Goal: Task Accomplishment & Management: Complete application form

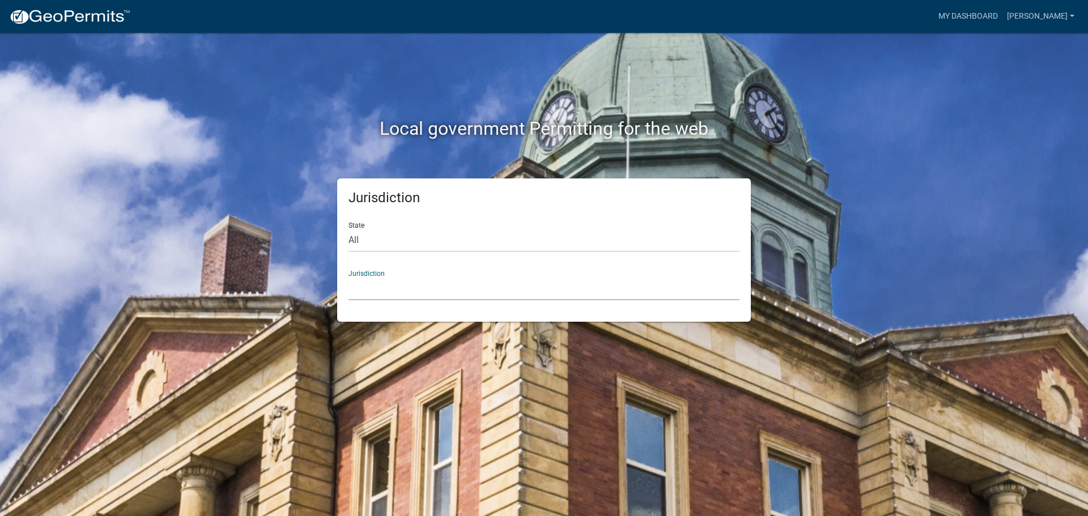
click at [394, 282] on select "Custer County, Colorado Carroll County, Georgia Cook County, Georgia Crawford C…" at bounding box center [543, 288] width 391 height 23
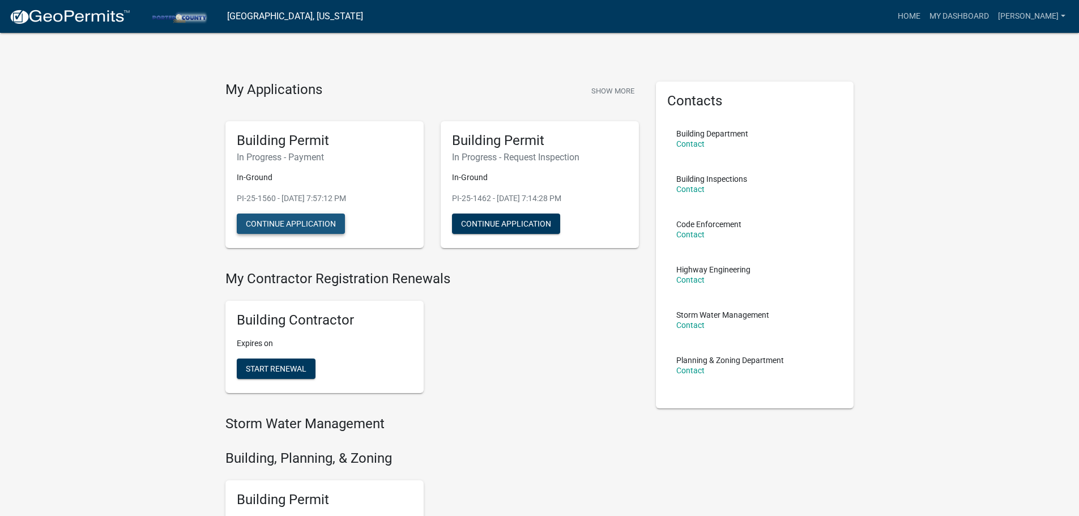
click at [310, 219] on button "Continue Application" at bounding box center [291, 224] width 108 height 20
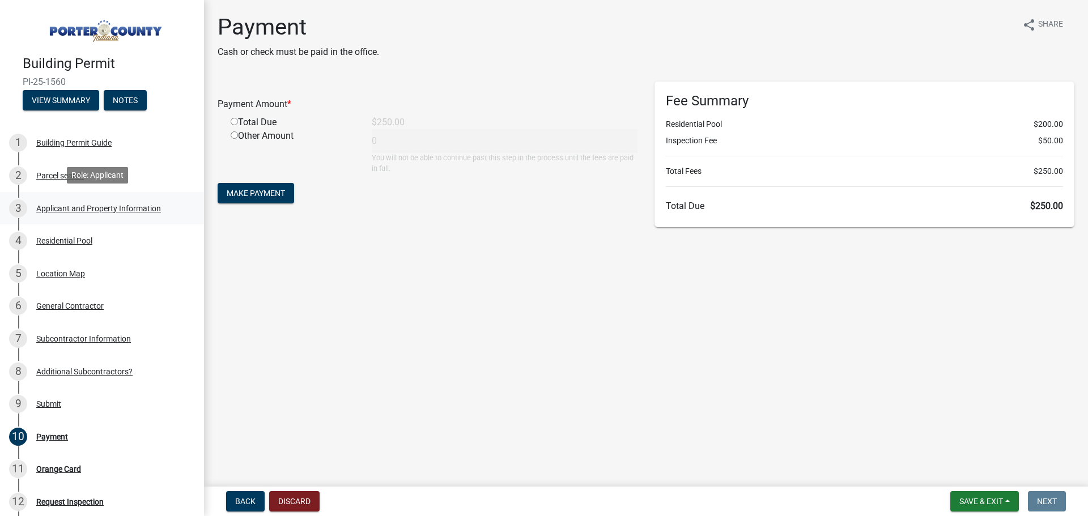
click at [123, 206] on div "Applicant and Property Information" at bounding box center [98, 209] width 125 height 8
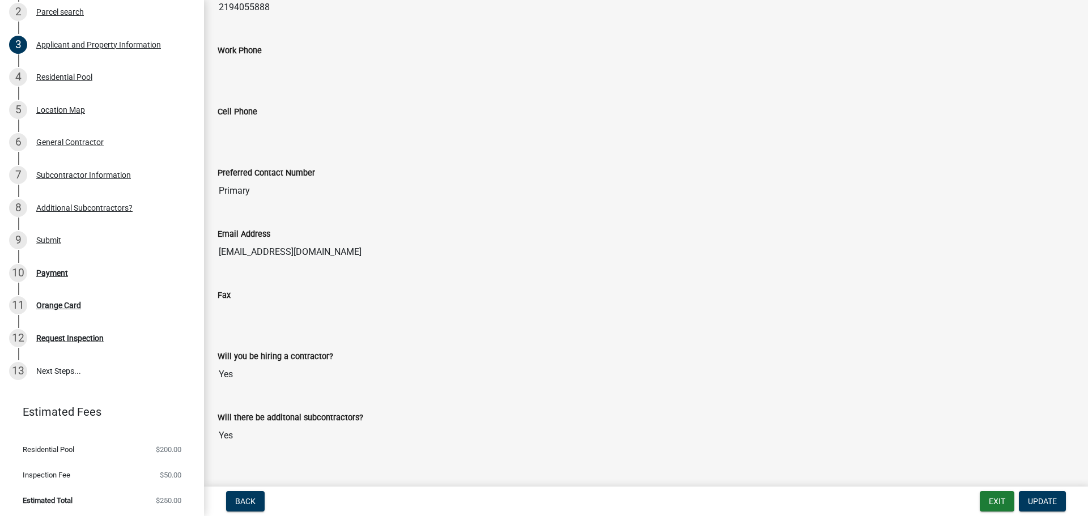
scroll to position [1397, 0]
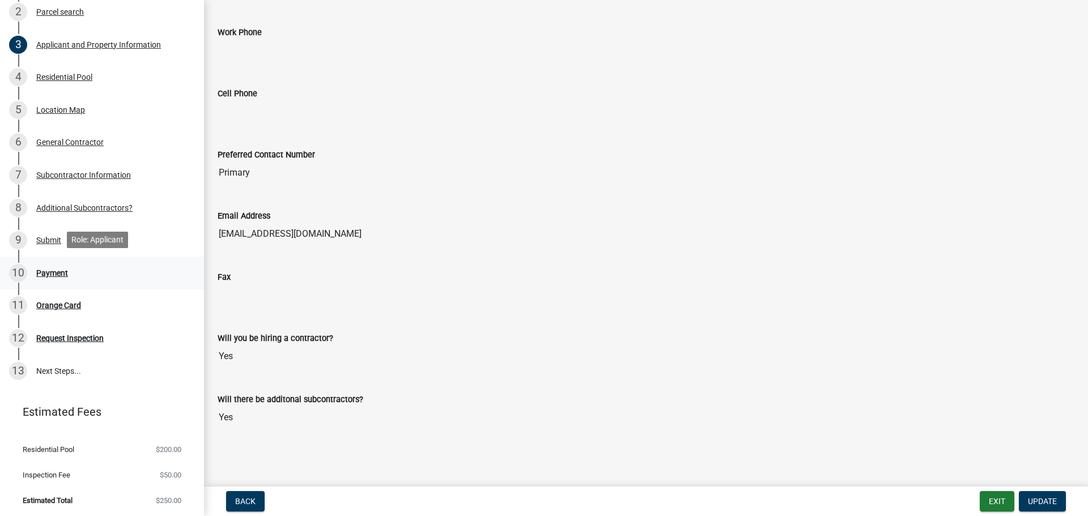
click at [53, 273] on div "Payment" at bounding box center [52, 273] width 32 height 8
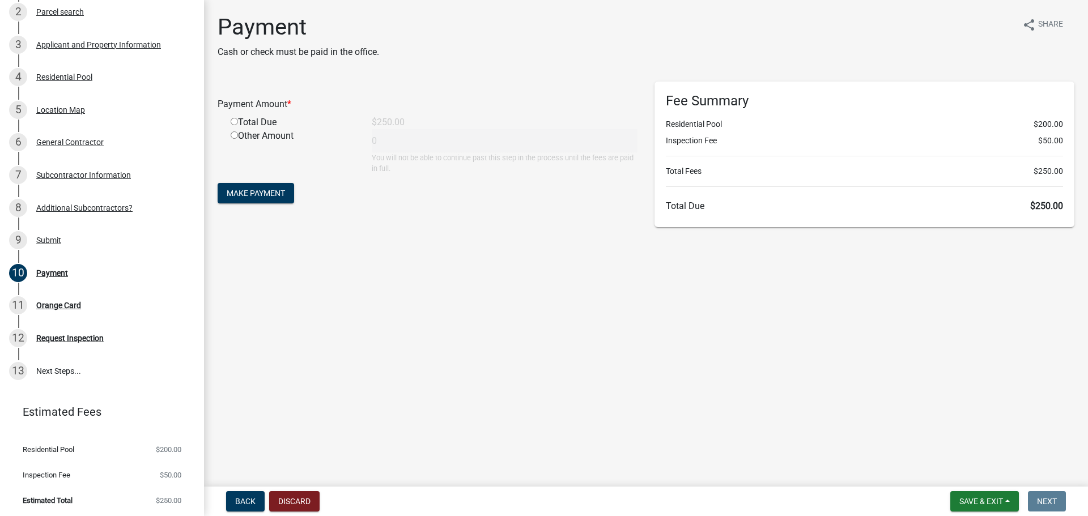
click at [235, 120] on input "radio" at bounding box center [234, 121] width 7 height 7
radio input "true"
type input "250"
click at [267, 190] on span "Make Payment" at bounding box center [256, 193] width 58 height 9
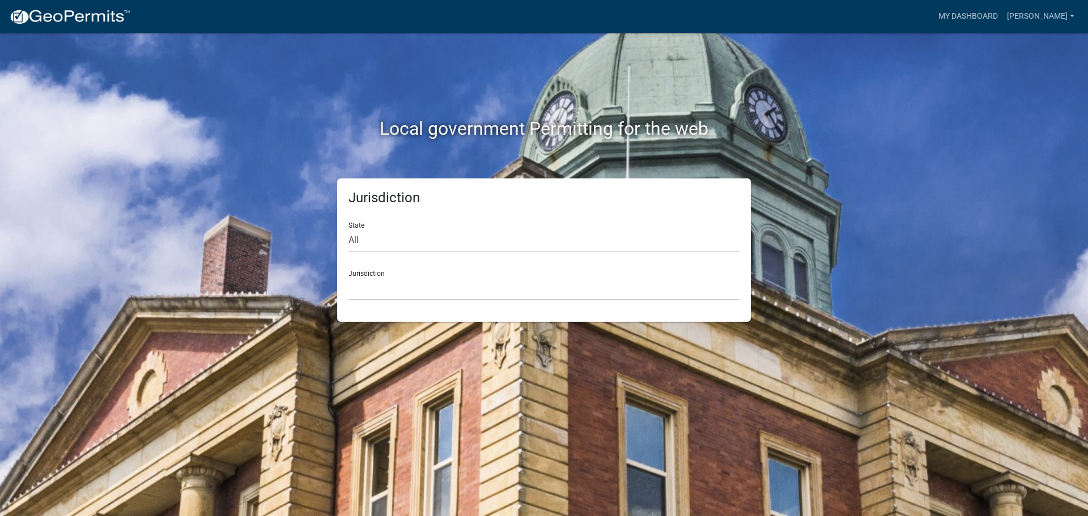
click at [395, 276] on div "Jurisdiction [GEOGRAPHIC_DATA], [US_STATE] [GEOGRAPHIC_DATA], [US_STATE][PERSON…" at bounding box center [543, 280] width 391 height 39
click at [410, 288] on select "[GEOGRAPHIC_DATA], [US_STATE] [GEOGRAPHIC_DATA], [US_STATE][PERSON_NAME][GEOGRA…" at bounding box center [543, 288] width 391 height 23
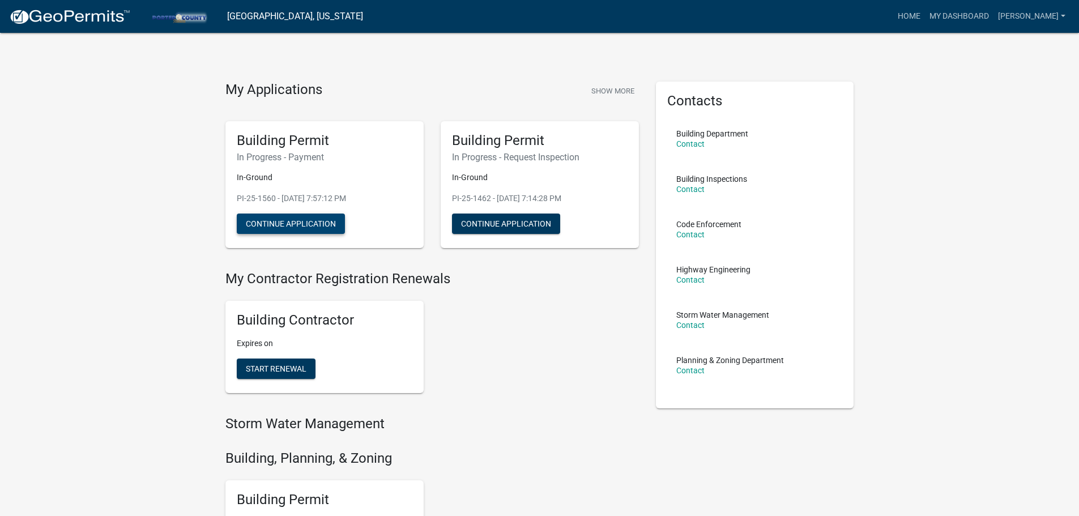
click at [312, 224] on button "Continue Application" at bounding box center [291, 224] width 108 height 20
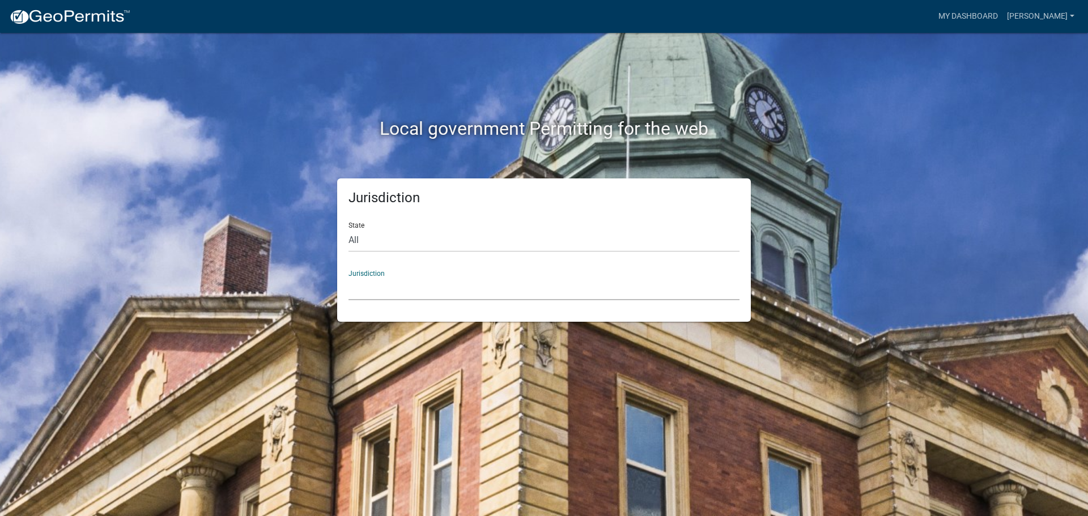
click at [440, 278] on select "Custer County, Colorado Carroll County, Georgia Cook County, Georgia Crawford C…" at bounding box center [543, 288] width 391 height 23
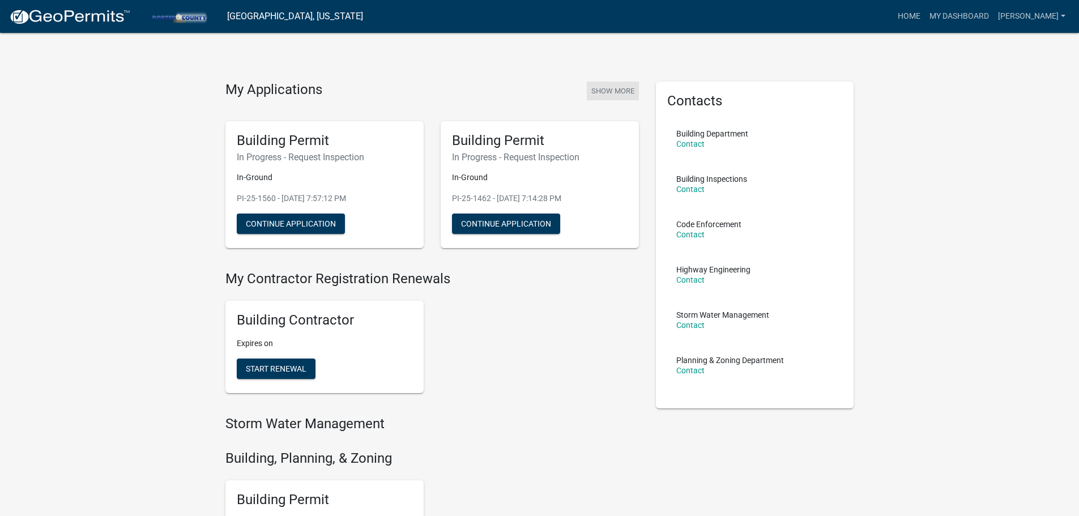
click at [604, 85] on button "Show More" at bounding box center [613, 91] width 52 height 19
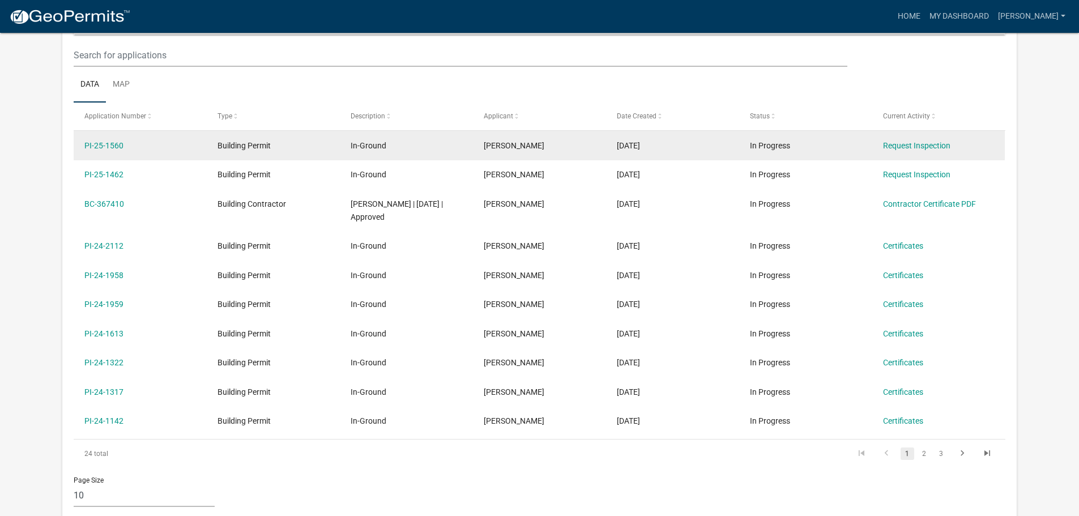
scroll to position [150, 0]
click at [93, 146] on link "PI-25-1560" at bounding box center [103, 145] width 39 height 9
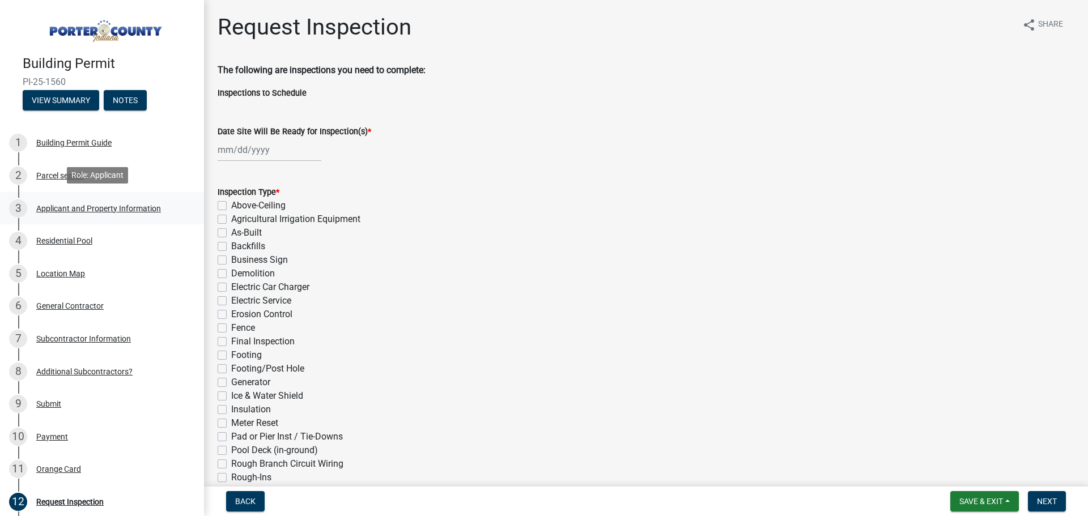
click at [65, 207] on div "Applicant and Property Information" at bounding box center [98, 209] width 125 height 8
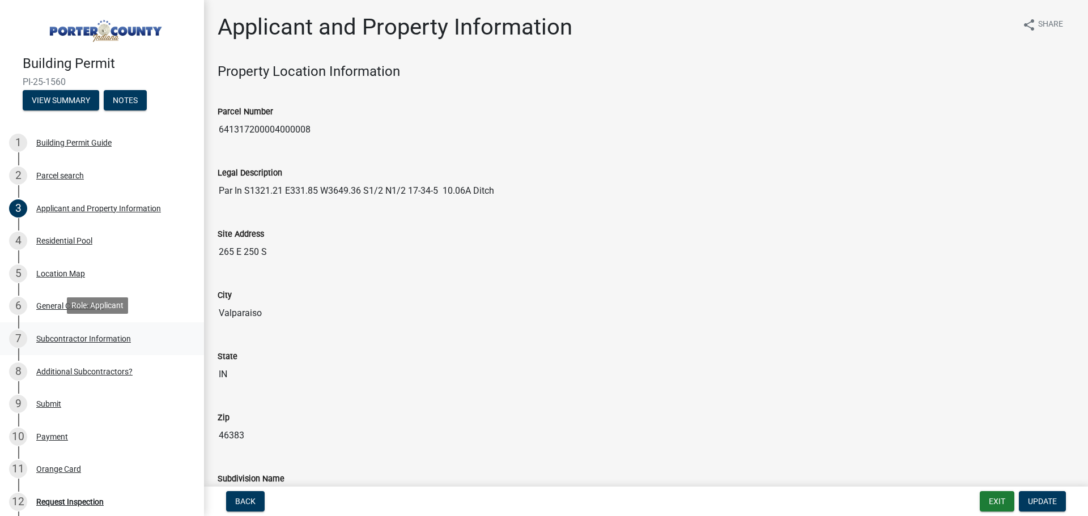
scroll to position [164, 0]
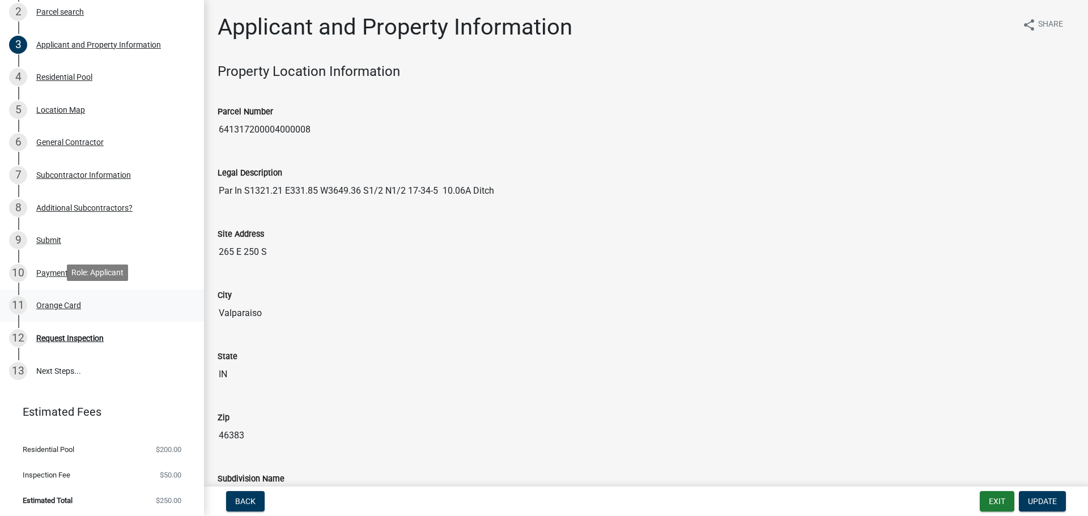
click at [59, 302] on div "Orange Card" at bounding box center [58, 305] width 45 height 8
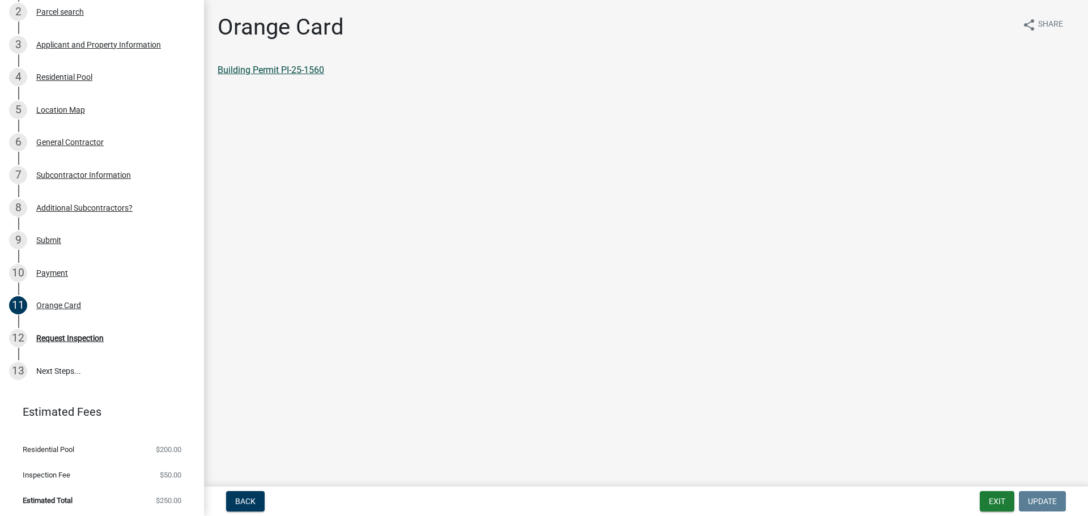
click at [282, 71] on link "Building Permit PI-25-1560" at bounding box center [271, 70] width 107 height 11
